Goal: Register for event/course

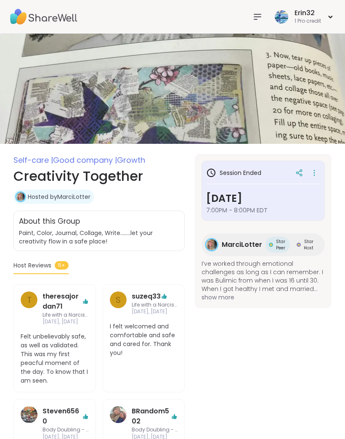
click at [262, 13] on icon at bounding box center [257, 17] width 10 height 10
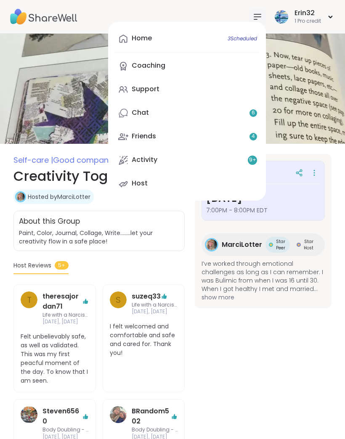
click at [225, 45] on link "Home 3 Scheduled" at bounding box center [187, 39] width 144 height 20
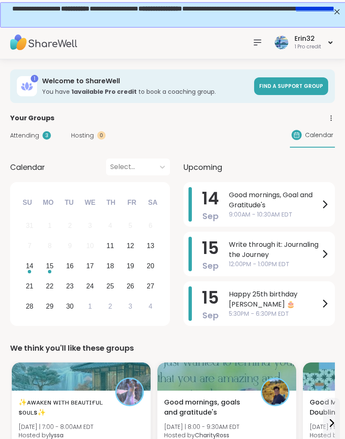
click at [173, 167] on div "Calendar Select... Previous Month Next Month [DATE] Su Mo Tu We Th Fr Sa 31 1 2…" at bounding box center [172, 243] width 324 height 170
click at [177, 205] on div "Calendar Select... Previous Month Next Month [DATE] Su Mo Tu We Th Fr Sa 31 1 2…" at bounding box center [172, 243] width 324 height 170
click at [161, 169] on icon at bounding box center [162, 167] width 8 height 8
click at [155, 206] on div "[DATE]" at bounding box center [138, 205] width 64 height 17
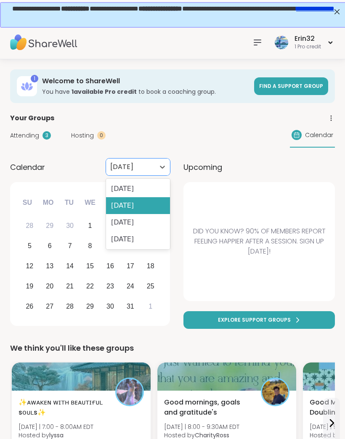
click at [158, 187] on div "[DATE]" at bounding box center [138, 188] width 64 height 17
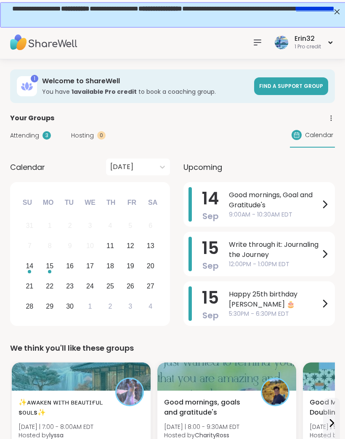
click at [255, 47] on icon at bounding box center [257, 42] width 10 height 10
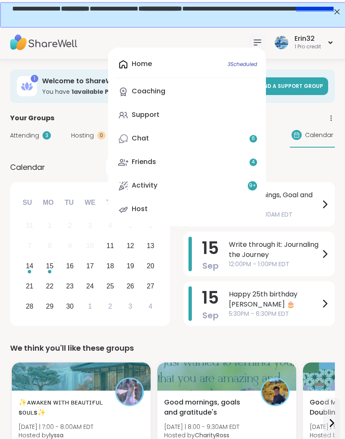
click at [203, 92] on link "Coaching" at bounding box center [187, 92] width 144 height 20
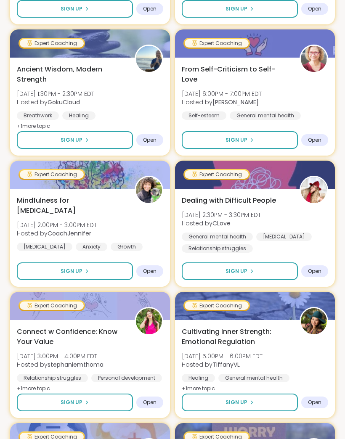
scroll to position [1780, 0]
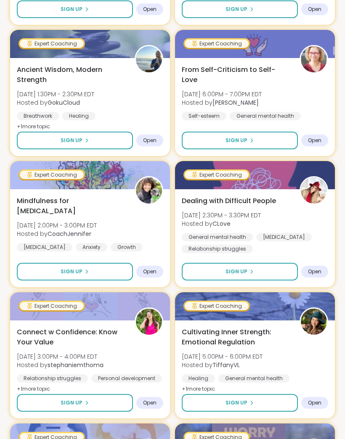
click at [111, 270] on button "Sign Up" at bounding box center [75, 272] width 116 height 18
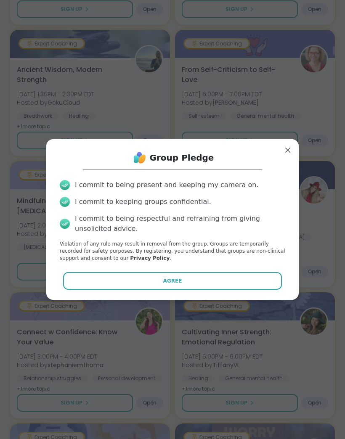
click at [233, 289] on button "Agree" at bounding box center [172, 281] width 219 height 18
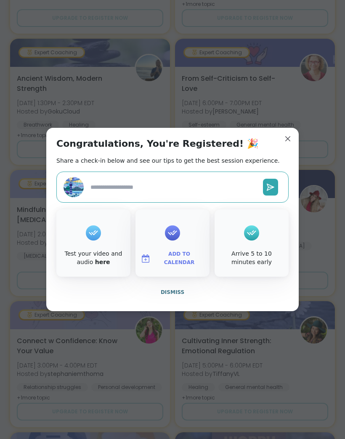
type textarea "*"
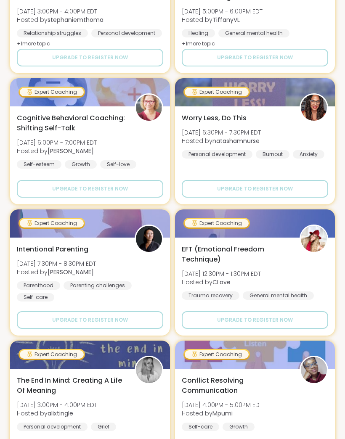
scroll to position [2168, 0]
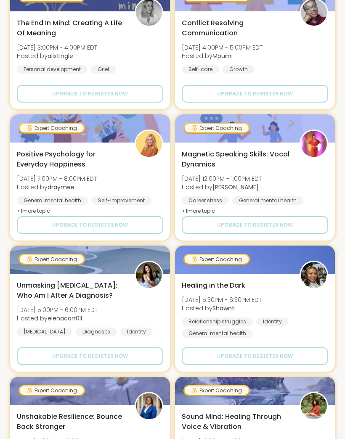
scroll to position [2496, 0]
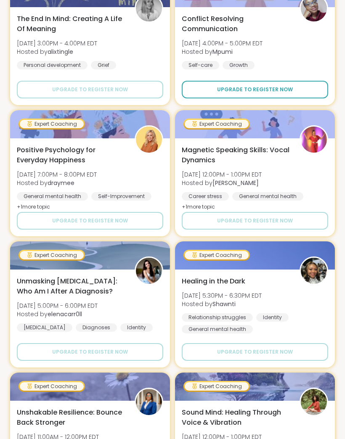
click at [312, 87] on button "Upgrade to register now" at bounding box center [255, 90] width 146 height 18
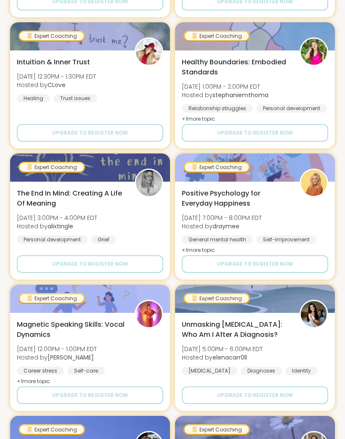
scroll to position [3634, 0]
